Goal: Find specific page/section: Find specific page/section

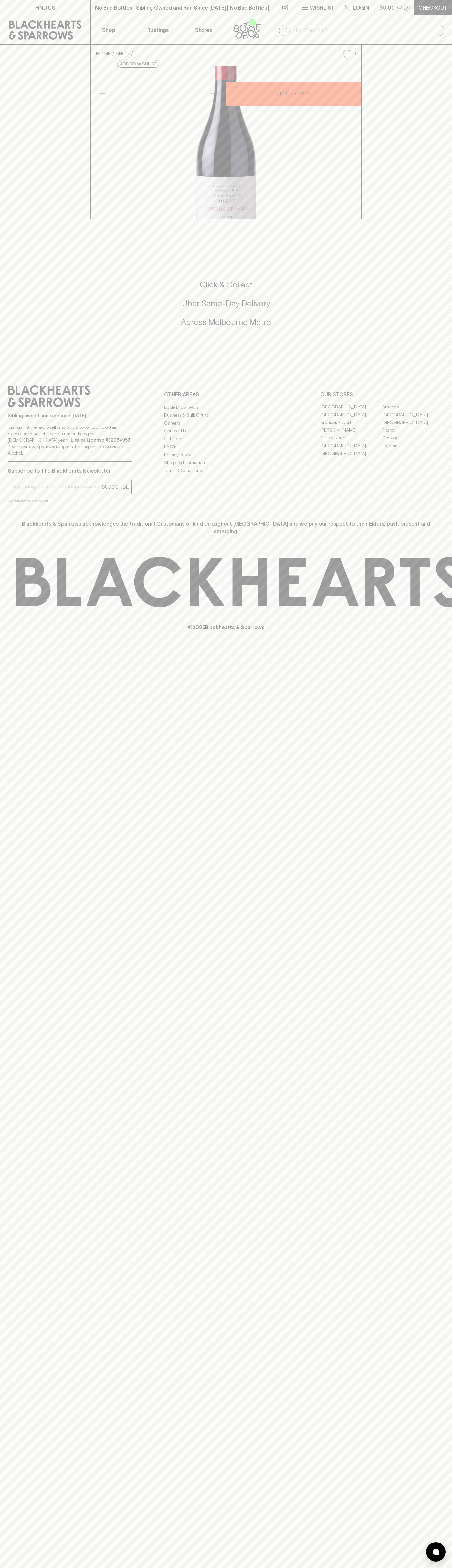
click at [60, 25] on icon at bounding box center [45, 30] width 72 height 19
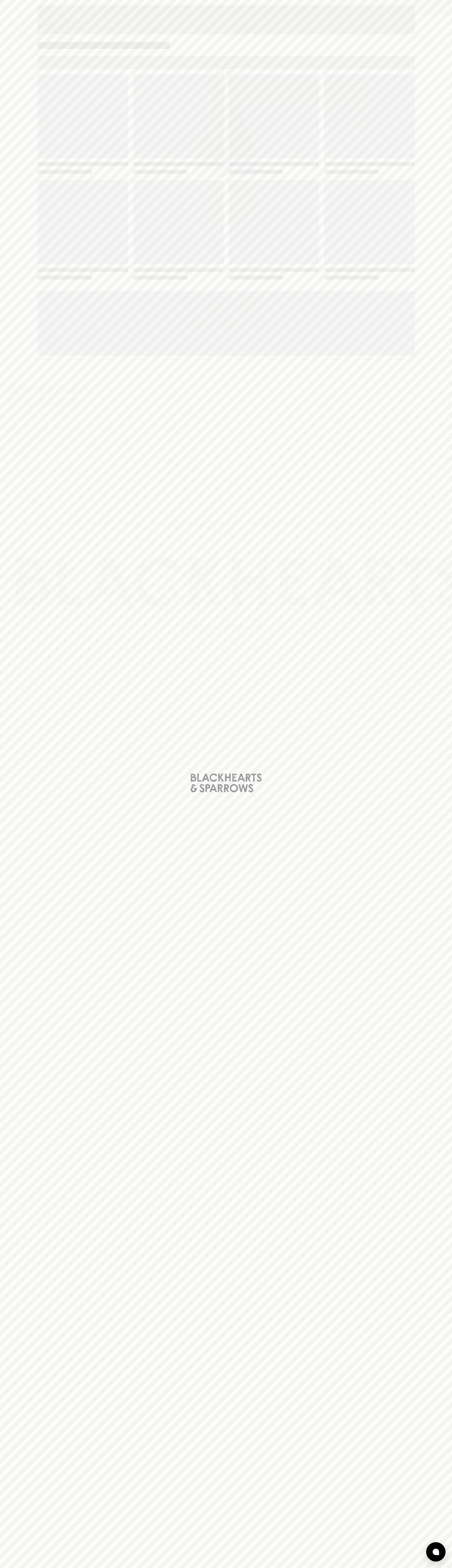
click at [434, 962] on div "Loading" at bounding box center [226, 784] width 452 height 1568
click at [439, 1567] on html "FIND US | No Bad Bottles | Sibling Owned and Run Since 2006 | No Bad Bottles | …" at bounding box center [226, 784] width 452 height 1568
click at [20, 1178] on div "Loading" at bounding box center [226, 784] width 452 height 1568
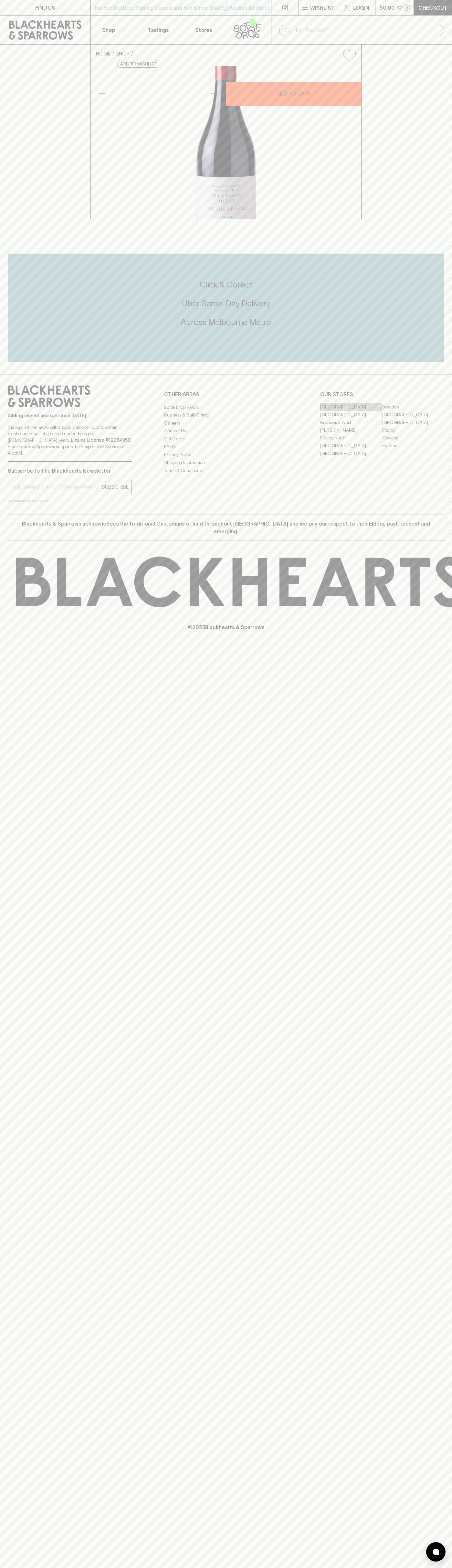
click at [351, 411] on link "[GEOGRAPHIC_DATA]" at bounding box center [351, 407] width 62 height 8
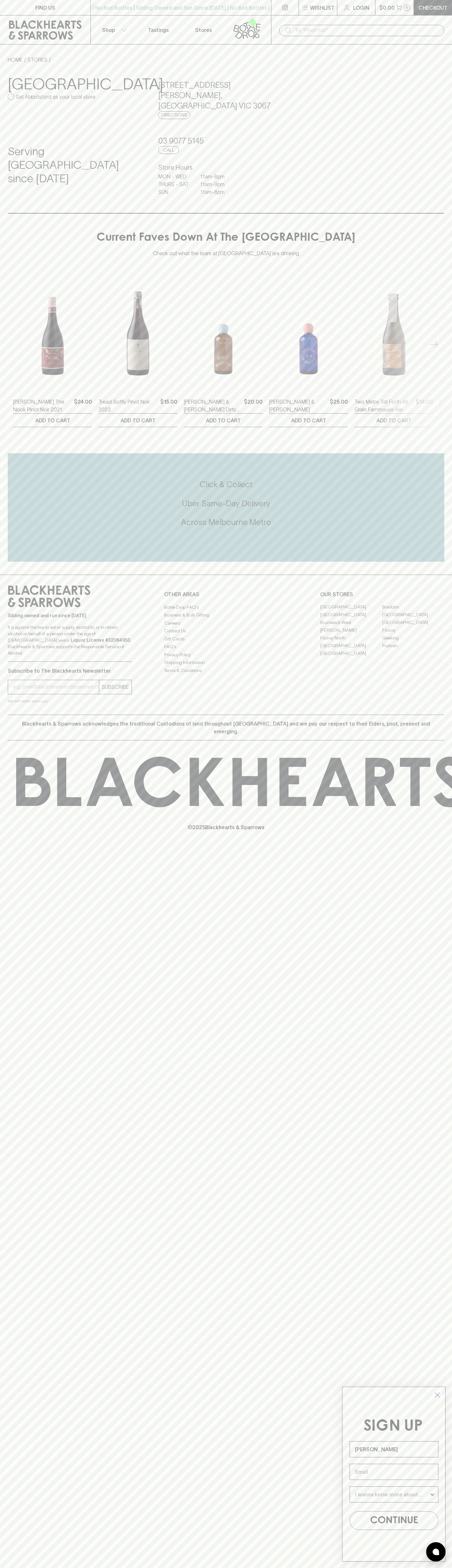
type input "[PERSON_NAME]"
